Goal: Task Accomplishment & Management: Use online tool/utility

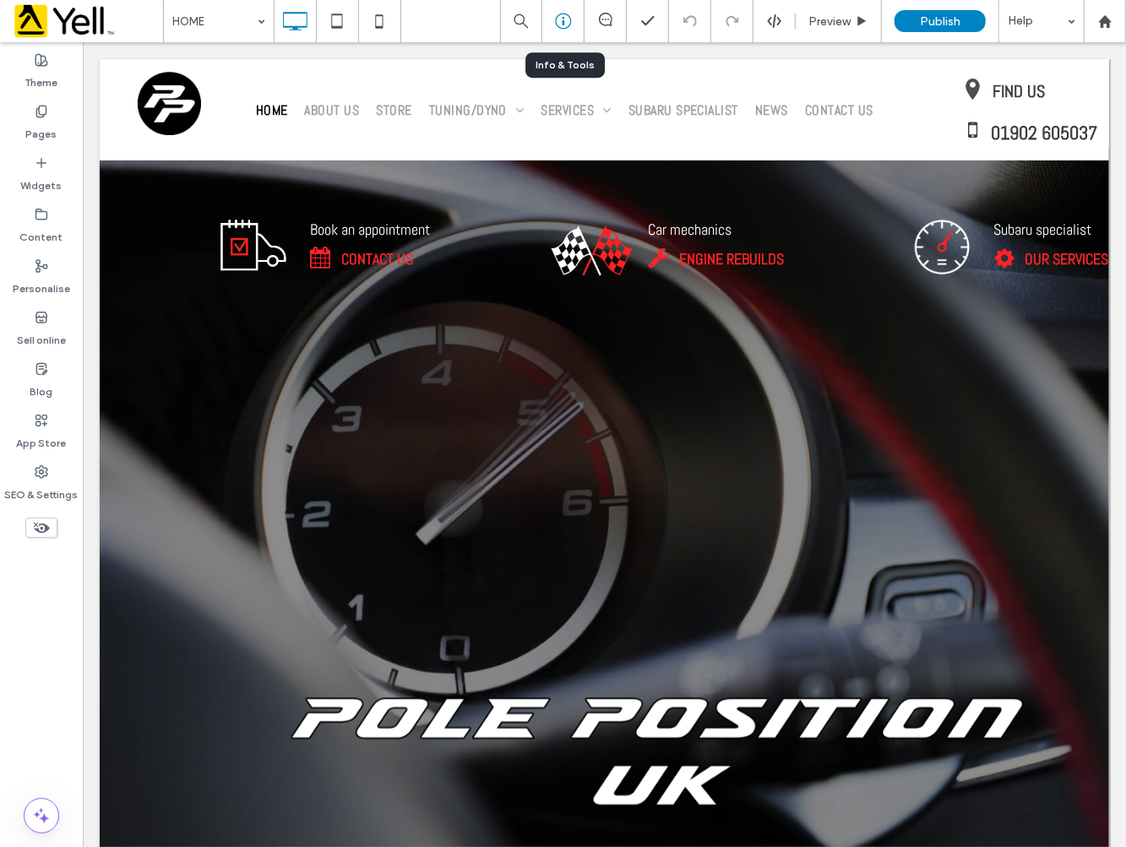
click at [559, 18] on icon at bounding box center [563, 21] width 17 height 17
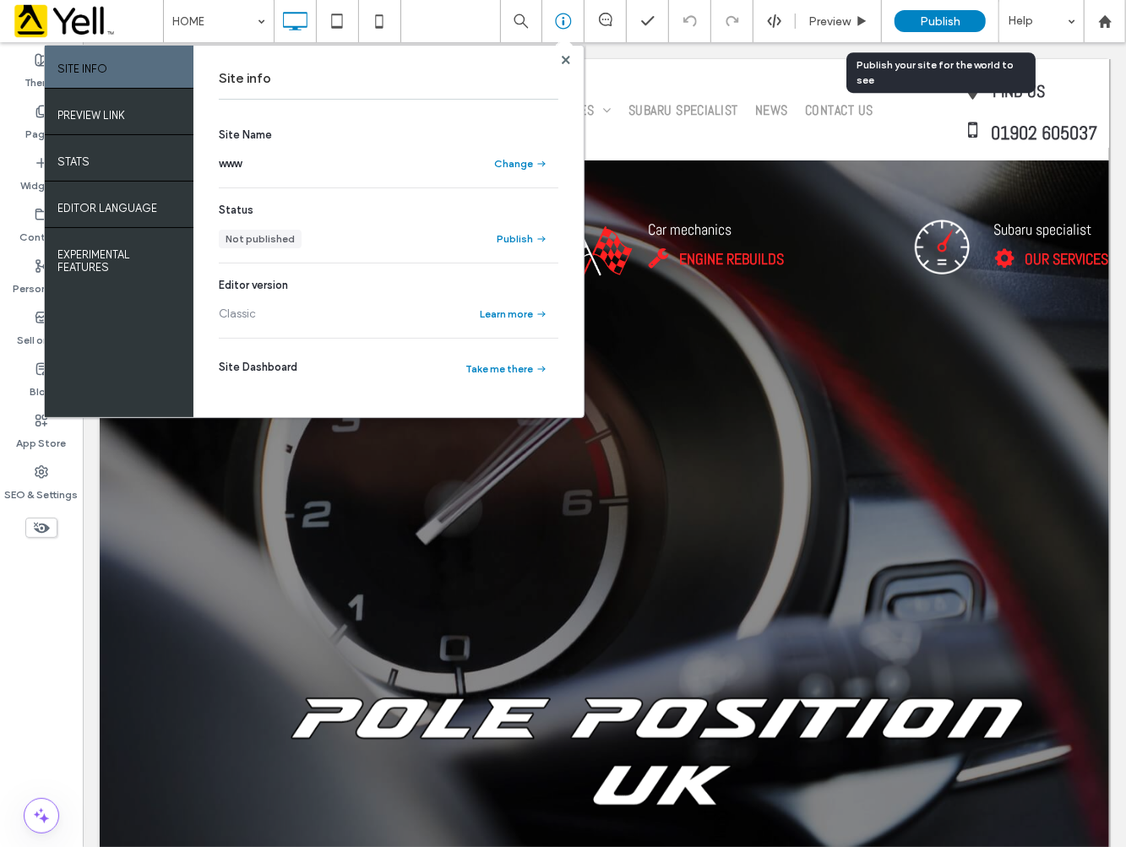
click at [985, 2] on div "Publish" at bounding box center [940, 21] width 91 height 42
click at [967, 14] on div "Publish" at bounding box center [940, 21] width 91 height 22
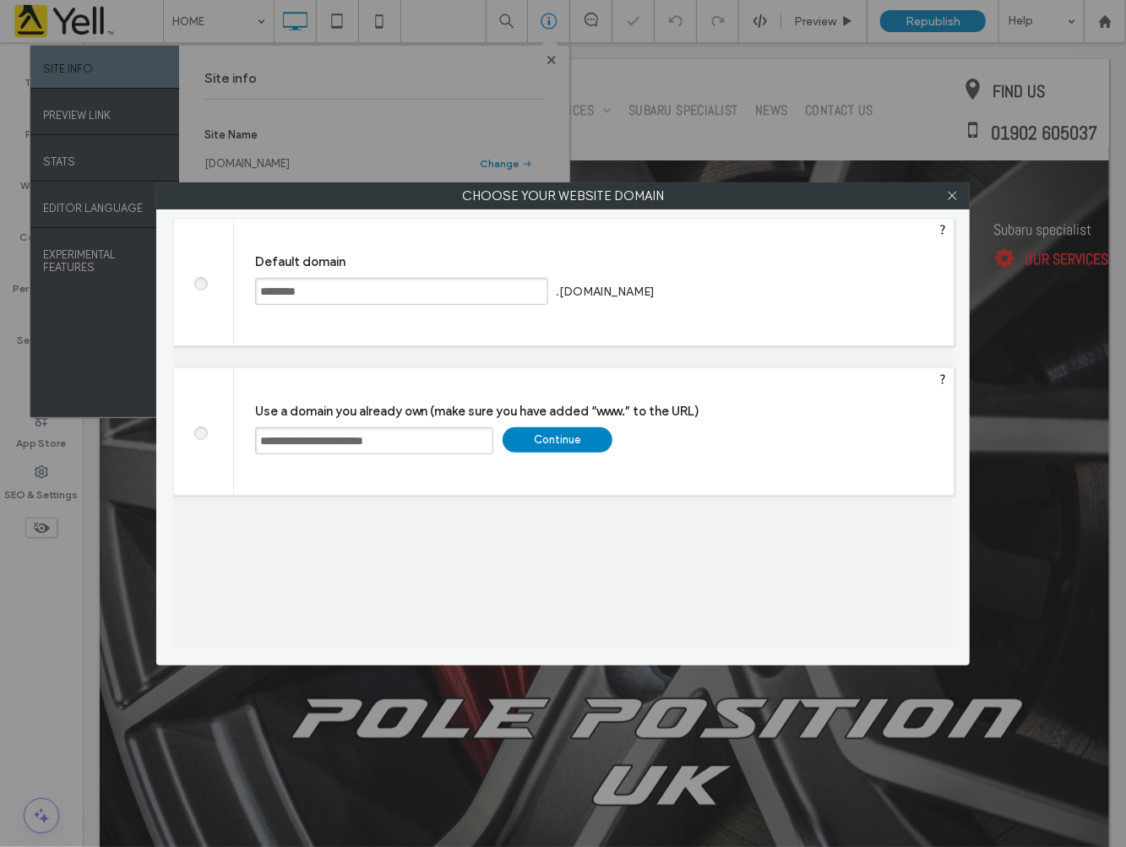
click at [564, 428] on div "Continue" at bounding box center [558, 440] width 110 height 25
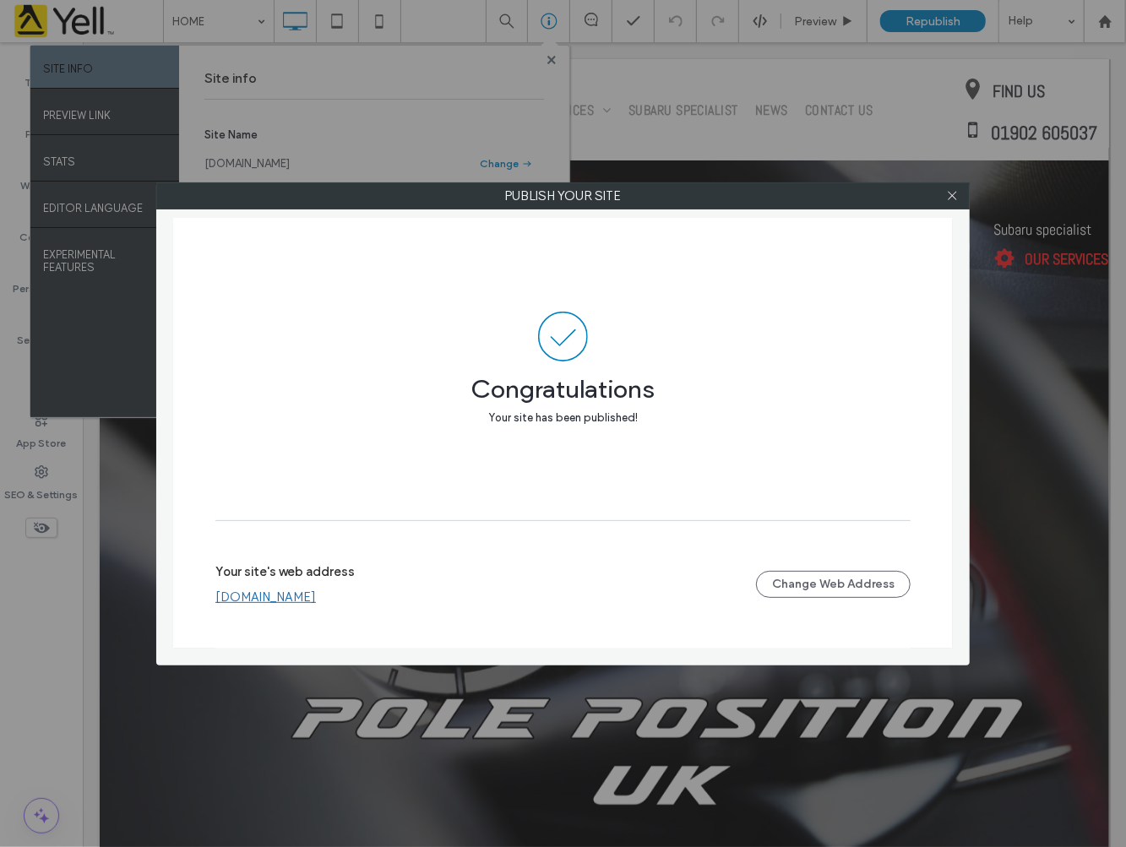
click at [307, 604] on link "[DOMAIN_NAME]" at bounding box center [265, 597] width 101 height 15
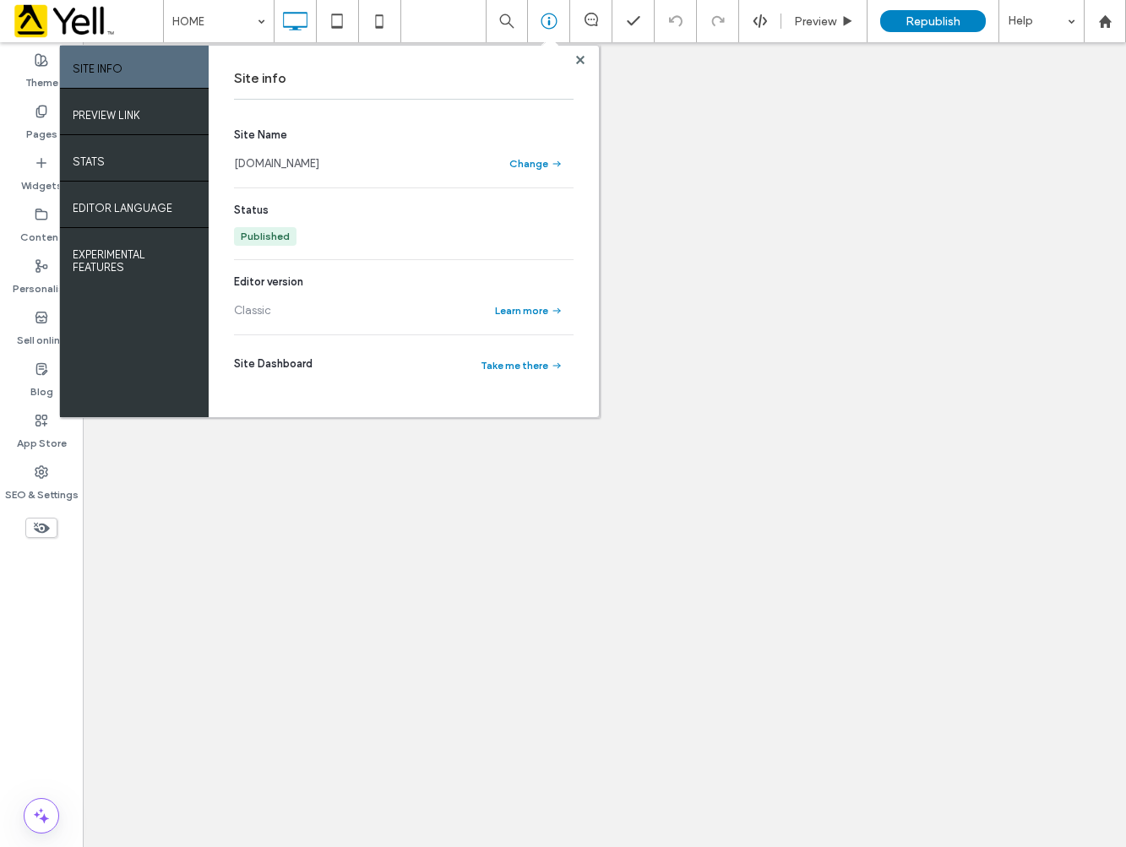
click at [395, 166] on div "[DOMAIN_NAME]" at bounding box center [362, 163] width 257 height 17
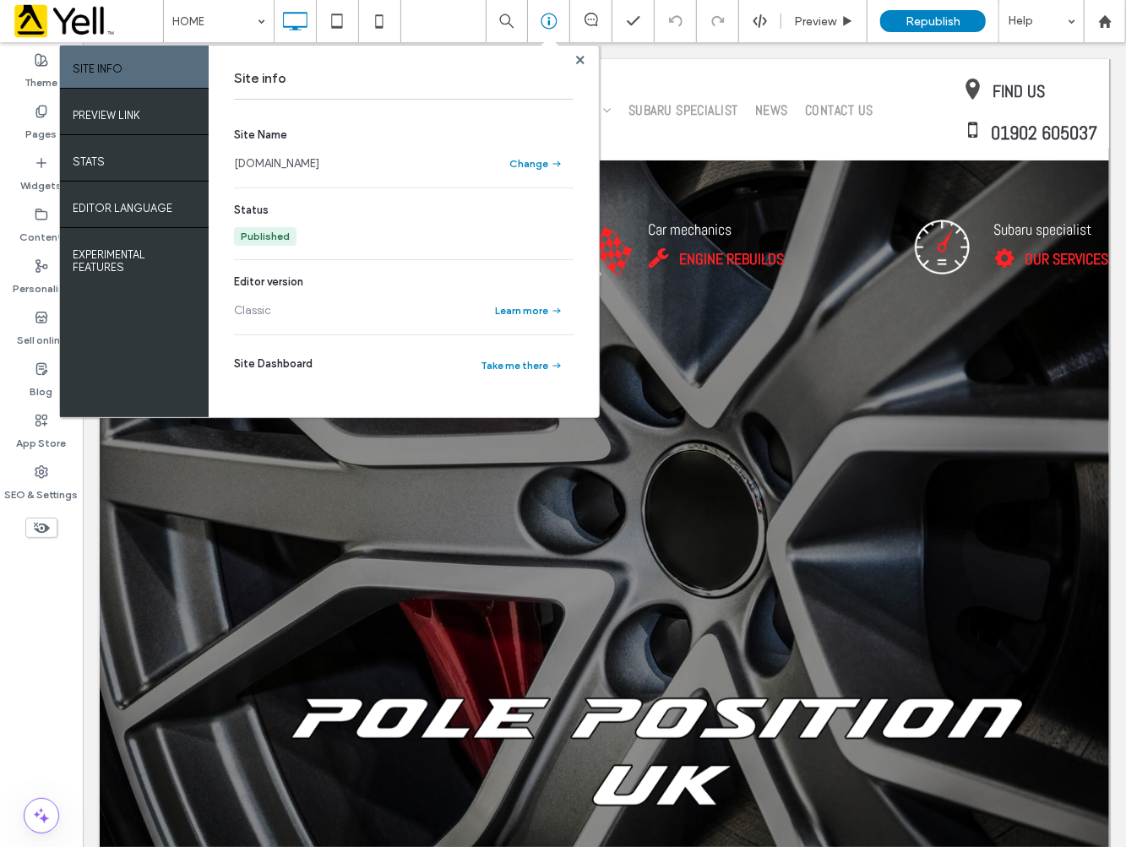
drag, startPoint x: 283, startPoint y: 161, endPoint x: 233, endPoint y: 161, distance: 49.9
click at [234, 161] on div "[DOMAIN_NAME]" at bounding box center [362, 163] width 257 height 17
